Goal: Information Seeking & Learning: Stay updated

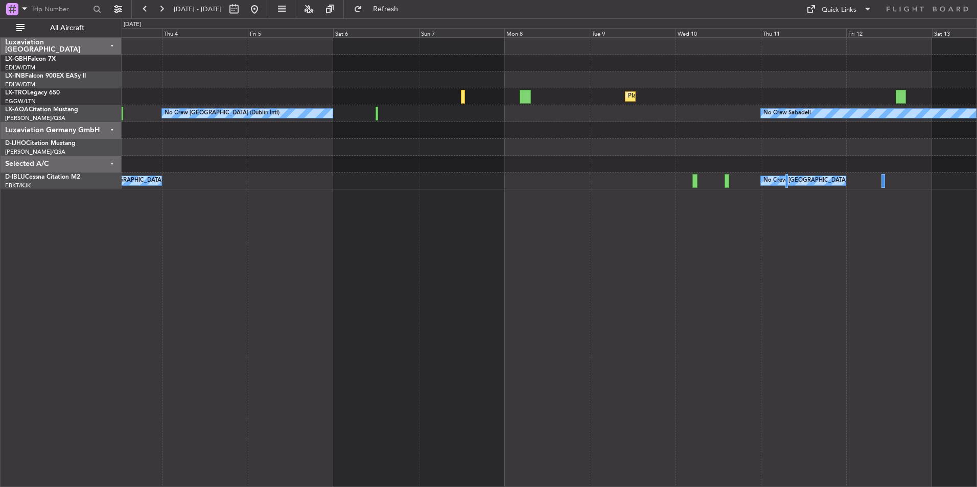
click at [446, 228] on div "Planned Maint Dusseldorf No Crew [GEOGRAPHIC_DATA] (Dublin Intl) No Crew Sabade…" at bounding box center [549, 262] width 855 height 450
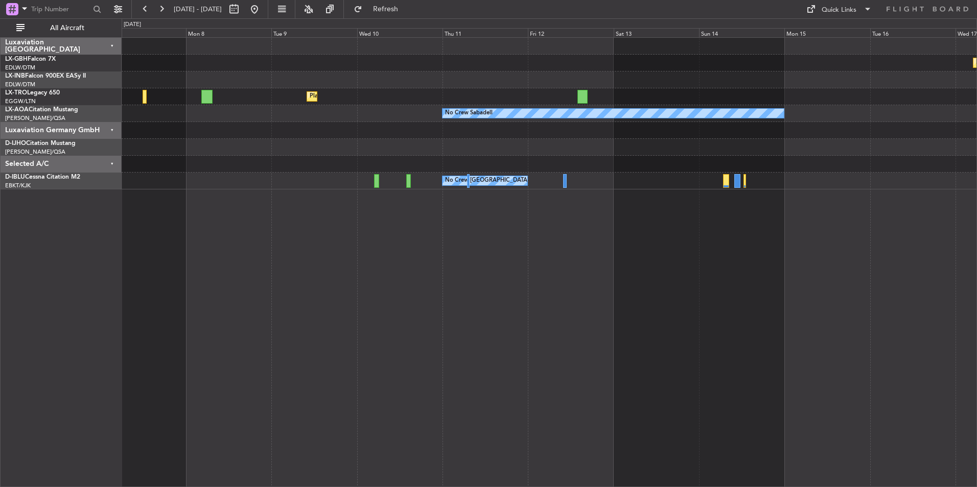
click at [357, 344] on div "Planned Maint Nurnberg Planned [GEOGRAPHIC_DATA] No Crew Sabadell No Crew [GEOG…" at bounding box center [549, 262] width 855 height 450
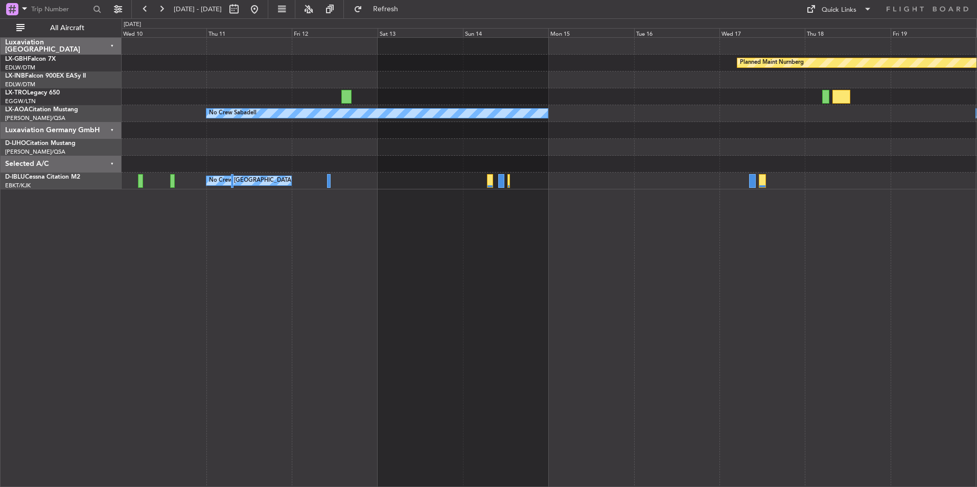
click at [342, 382] on div "Planned Maint Nurnberg Planned [GEOGRAPHIC_DATA] No Crew Sabadell No Crew Sabad…" at bounding box center [549, 262] width 855 height 450
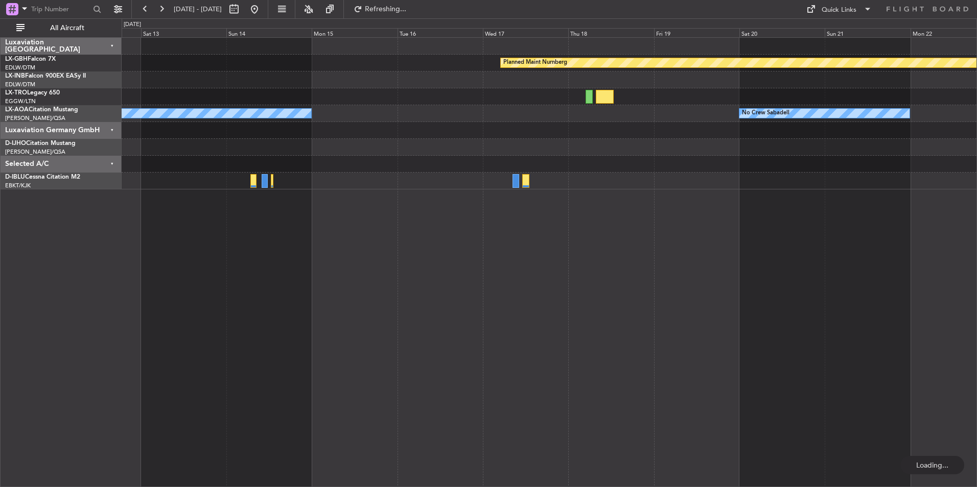
click at [441, 382] on div "Planned Maint Nurnberg No Crew Sabadell No Crew Sabadell No Crew [GEOGRAPHIC_DA…" at bounding box center [549, 262] width 855 height 450
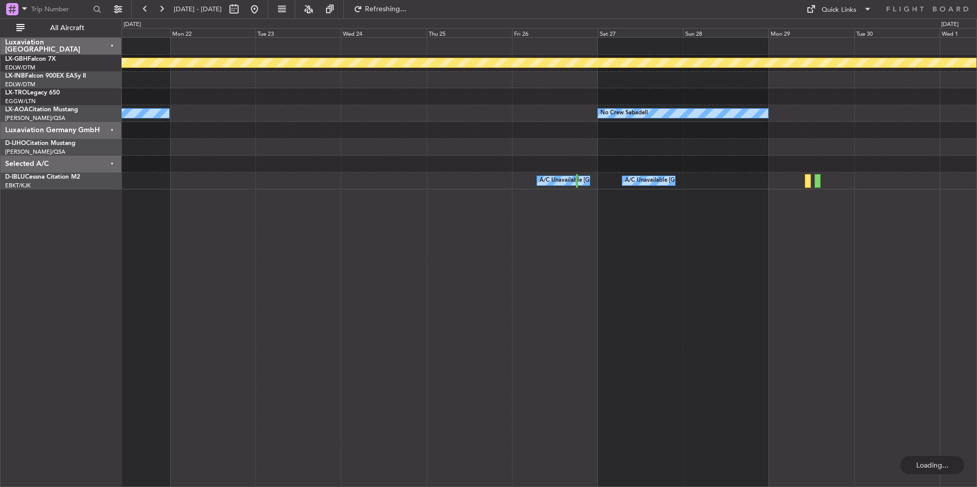
click at [411, 362] on div "Planned Maint Nurnberg No Crew Sabadell No Crew Sabadell A/C Unavailable [GEOGR…" at bounding box center [549, 262] width 855 height 450
click at [259, 422] on div "Planned Maint Nurnberg No Crew Sabadell No Crew Sabadell A/C Unavailable [GEOGR…" at bounding box center [549, 262] width 855 height 450
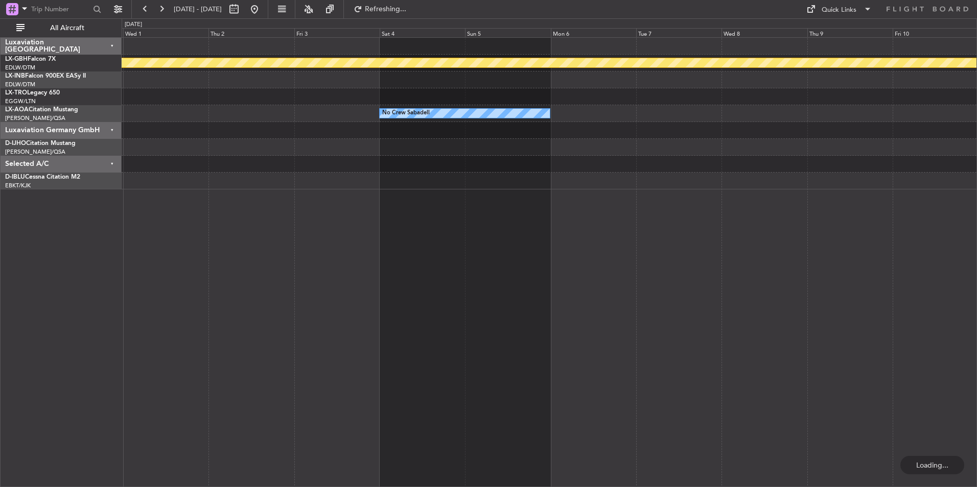
click at [850, 347] on div "Planned Maint Nurnberg No Crew Sabadell No Crew Sabadell" at bounding box center [549, 262] width 855 height 450
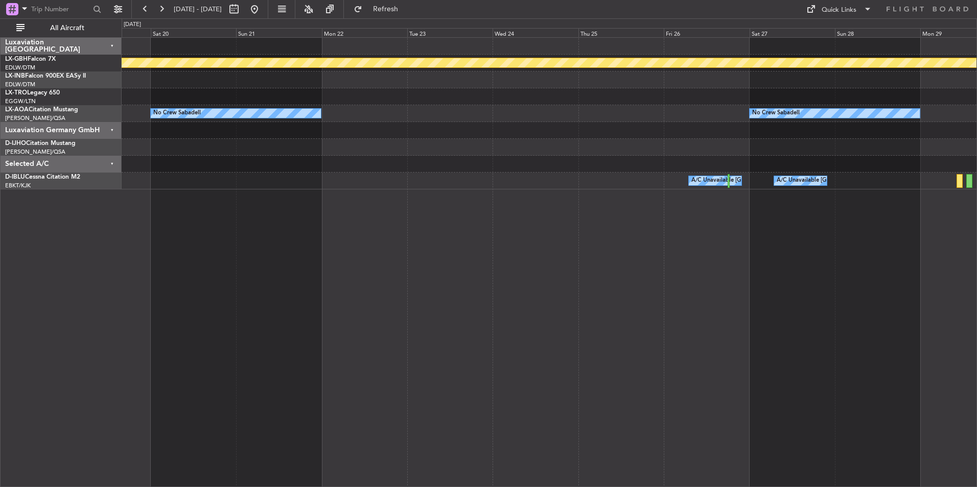
click at [819, 252] on div "Planned Maint Nurnberg No Crew Sabadell No Crew Sabadell A/C Unavailable [GEOGR…" at bounding box center [549, 262] width 855 height 450
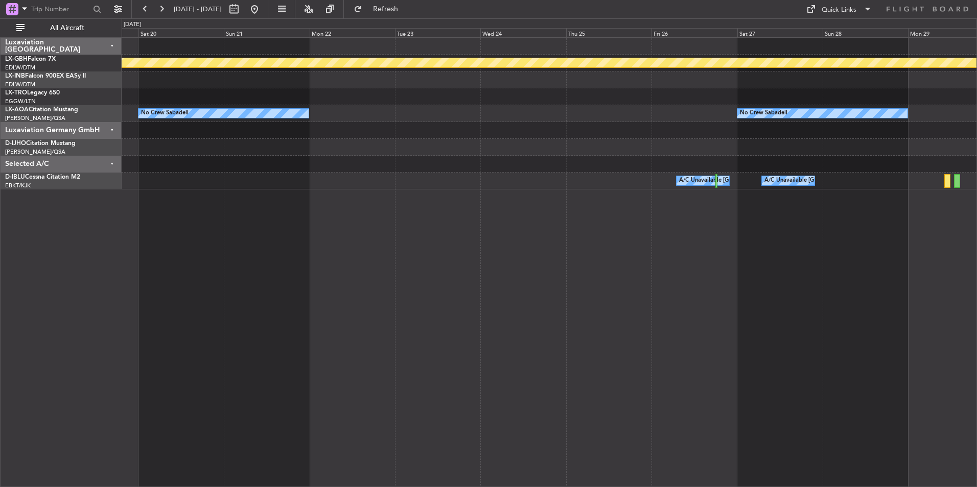
click at [382, 336] on div "Planned Maint Nurnberg No Crew Sabadell No Crew Sabadell A/C Unavailable [GEOGR…" at bounding box center [549, 262] width 855 height 450
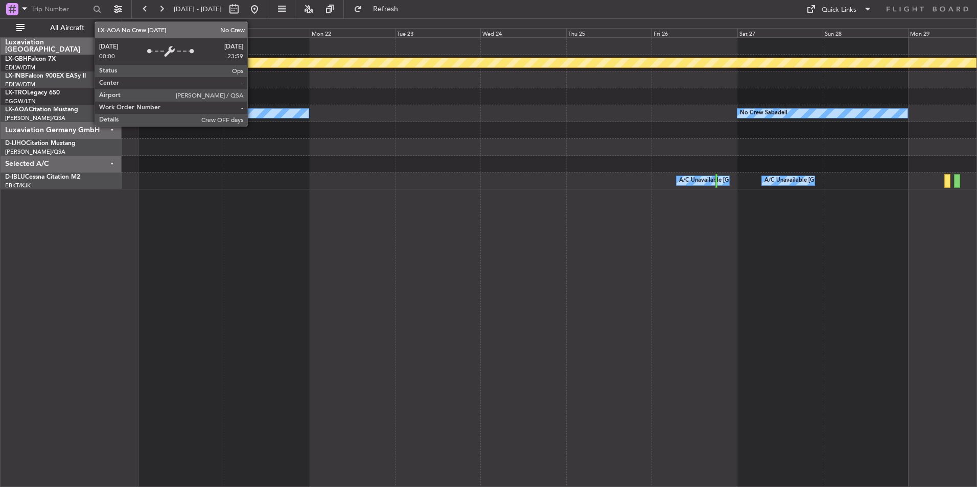
click at [252, 113] on div "No Crew Sabadell" at bounding box center [223, 113] width 170 height 9
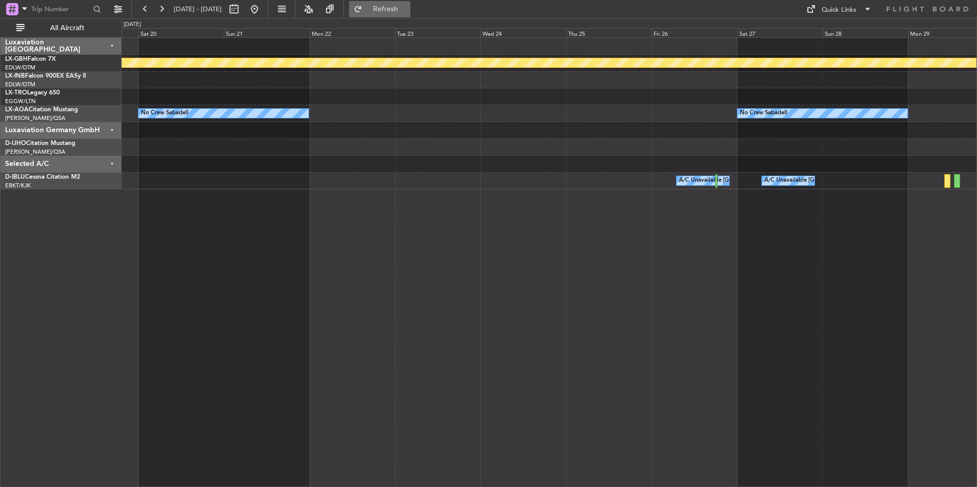
click at [407, 6] on span "Refresh" at bounding box center [385, 9] width 43 height 7
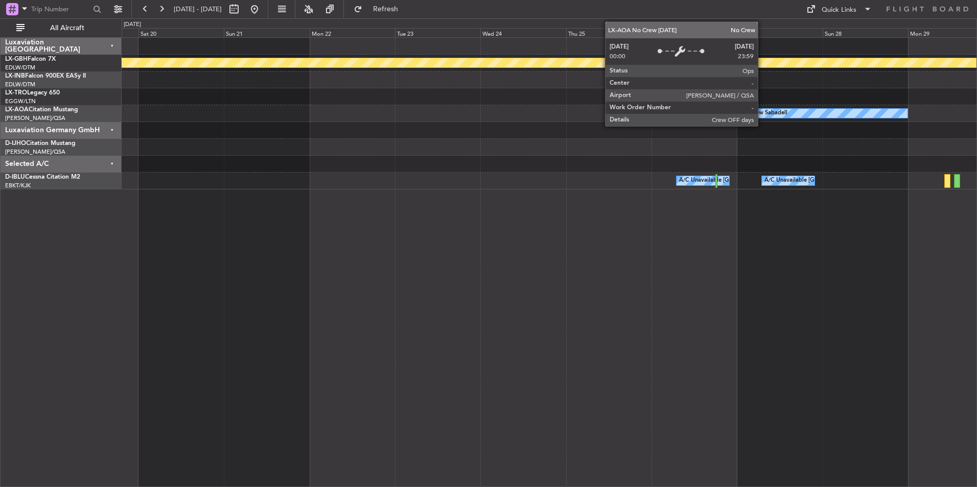
click at [762, 112] on div "No Crew Sabadell" at bounding box center [764, 113] width 48 height 15
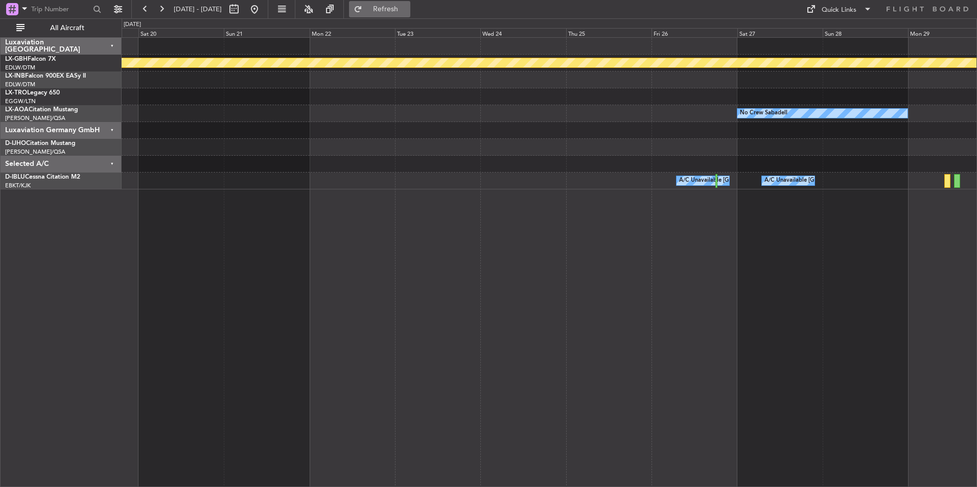
click at [407, 10] on span "Refresh" at bounding box center [385, 9] width 43 height 7
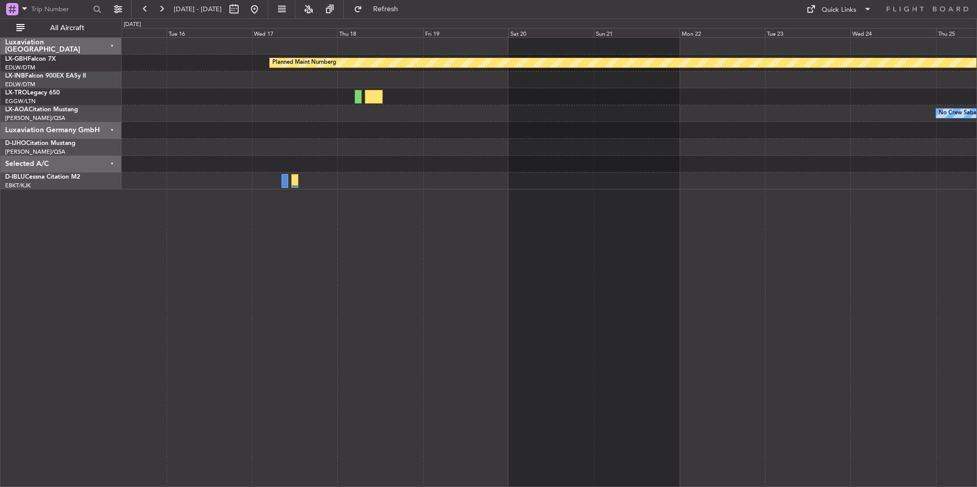
click at [659, 186] on div "Planned Maint Nurnberg No Crew Sabadell No Crew Sabadell A/C Unavailable [GEOGR…" at bounding box center [549, 114] width 855 height 152
click at [263, 11] on button at bounding box center [254, 9] width 16 height 16
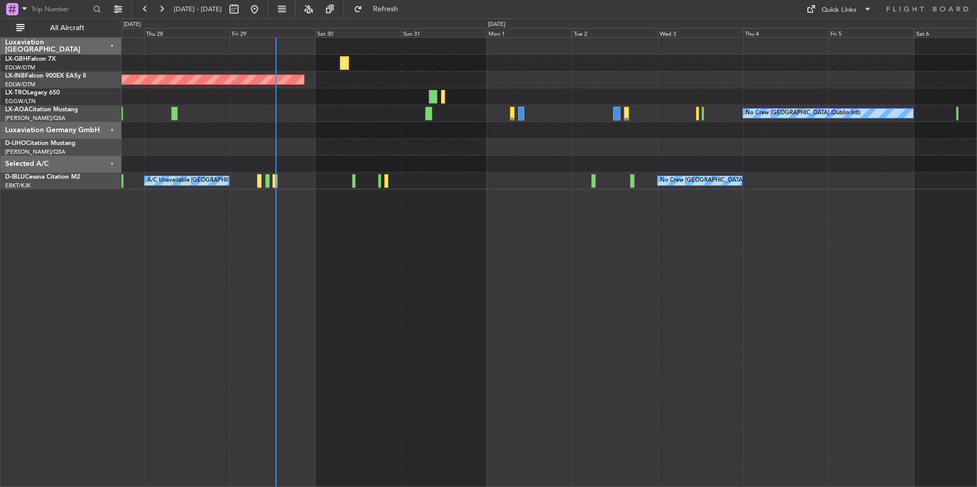
click at [265, 219] on div "Planned Maint Nice ([GEOGRAPHIC_DATA]) Unplanned Maint [GEOGRAPHIC_DATA] (Al Ma…" at bounding box center [549, 262] width 855 height 450
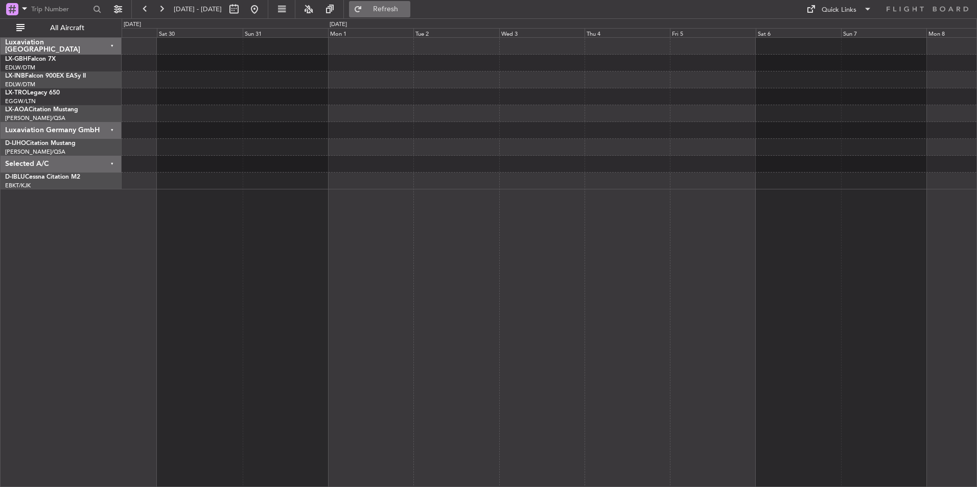
click at [410, 3] on button "Refresh" at bounding box center [379, 9] width 61 height 16
